Goal: Task Accomplishment & Management: Manage account settings

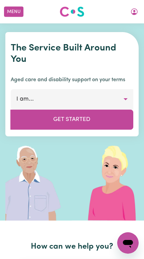
click at [14, 13] on button "Menu" at bounding box center [13, 12] width 19 height 10
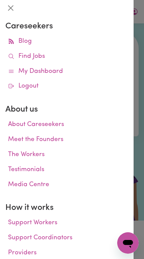
click at [14, 84] on icon at bounding box center [11, 86] width 6 height 6
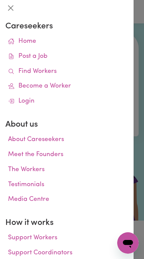
click at [15, 71] on link "Find Workers" at bounding box center [66, 71] width 123 height 15
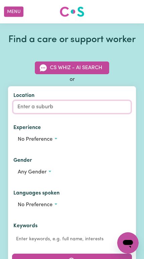
click at [33, 113] on input "Location" at bounding box center [71, 107] width 117 height 12
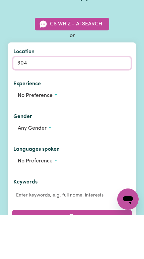
type input "3046"
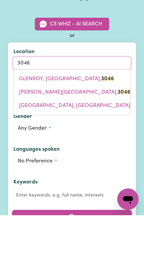
click at [26, 120] on span "GLENROY, [GEOGRAPHIC_DATA], 3046" at bounding box center [66, 122] width 95 height 5
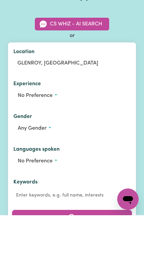
scroll to position [44, 0]
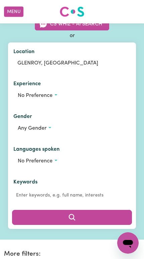
click at [31, 135] on button "Any gender" at bounding box center [71, 128] width 117 height 13
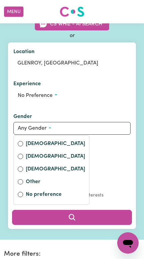
click at [21, 159] on input "[DEMOGRAPHIC_DATA]" at bounding box center [20, 156] width 5 height 5
radio input "true"
click at [103, 224] on button "Search" at bounding box center [72, 217] width 120 height 15
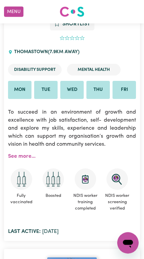
scroll to position [7256, 0]
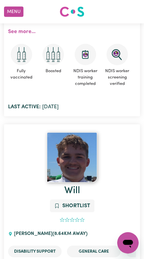
click at [78, 132] on img at bounding box center [72, 157] width 50 height 50
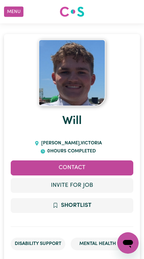
click at [88, 93] on img at bounding box center [71, 72] width 67 height 67
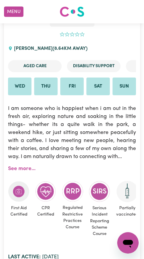
scroll to position [7803, 0]
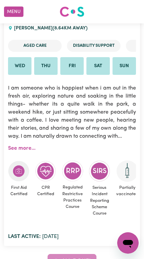
click at [88, 254] on div "All done!" at bounding box center [72, 261] width 136 height 15
click at [90, 254] on div "All done!" at bounding box center [72, 261] width 136 height 15
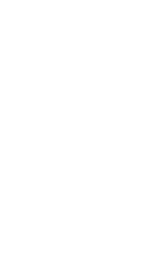
scroll to position [0, 0]
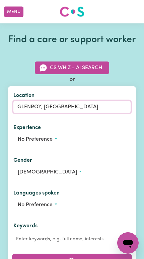
click at [62, 113] on input "GLENROY, [GEOGRAPHIC_DATA]" at bounding box center [71, 107] width 117 height 12
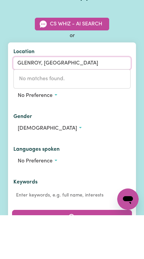
scroll to position [30, 0]
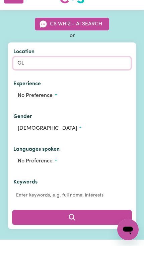
type input "G"
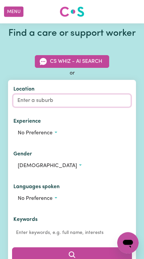
scroll to position [0, 0]
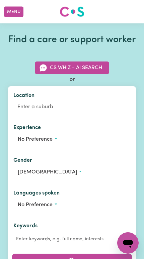
click at [17, 12] on button "Menu" at bounding box center [13, 12] width 19 height 10
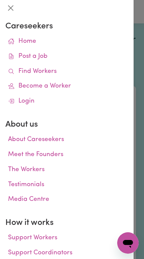
click at [56, 102] on link "Login" at bounding box center [66, 101] width 123 height 15
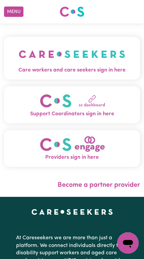
click at [19, 13] on button "Menu" at bounding box center [13, 12] width 19 height 10
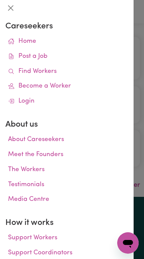
click at [54, 100] on link "Login" at bounding box center [66, 101] width 123 height 15
click at [79, 102] on link "Login" at bounding box center [66, 101] width 123 height 15
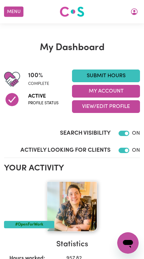
click at [16, 15] on button "Menu" at bounding box center [13, 12] width 19 height 10
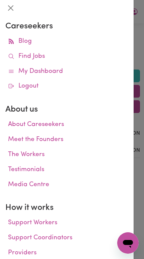
click at [52, 55] on link "Find Jobs" at bounding box center [66, 56] width 123 height 15
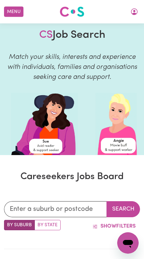
click at [136, 12] on icon "My Account" at bounding box center [134, 12] width 8 height 8
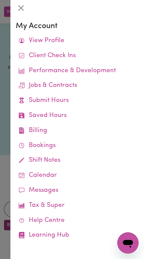
click at [76, 39] on link "View Profile" at bounding box center [77, 40] width 123 height 15
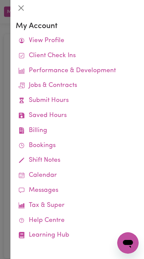
click at [5, 105] on div at bounding box center [72, 129] width 144 height 259
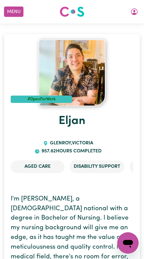
click at [89, 71] on img at bounding box center [71, 72] width 67 height 67
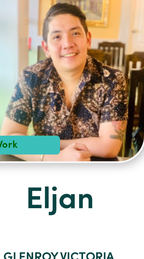
click at [45, 106] on h1 "Eljan" at bounding box center [72, 121] width 122 height 30
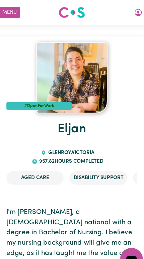
click at [15, 8] on button "Menu" at bounding box center [13, 12] width 19 height 10
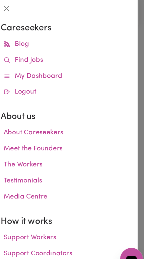
click at [15, 12] on div at bounding box center [66, 8] width 133 height 16
click at [69, 75] on link "My Dashboard" at bounding box center [66, 71] width 123 height 15
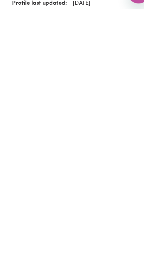
scroll to position [24, 0]
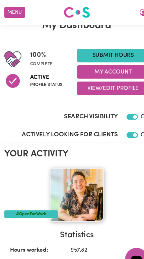
click at [21, 12] on button "Menu" at bounding box center [13, 12] width 19 height 10
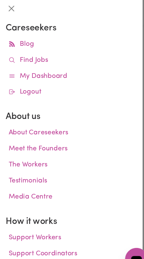
click at [22, 12] on div at bounding box center [66, 8] width 133 height 16
click at [50, 57] on link "Find Jobs" at bounding box center [66, 56] width 123 height 15
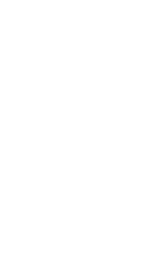
scroll to position [442, 0]
